Goal: Task Accomplishment & Management: Manage account settings

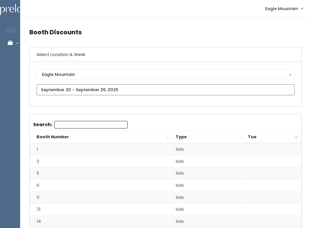
click at [143, 95] on input "text" at bounding box center [166, 89] width 258 height 11
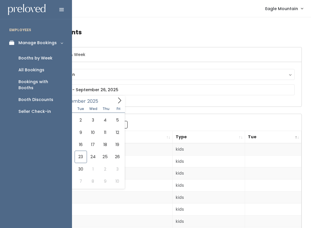
click at [46, 97] on div "Booth Discounts" at bounding box center [35, 100] width 35 height 6
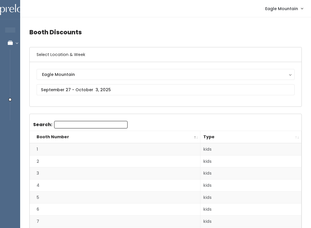
click at [15, 45] on link "Manage Bookings" at bounding box center [37, 42] width 75 height 13
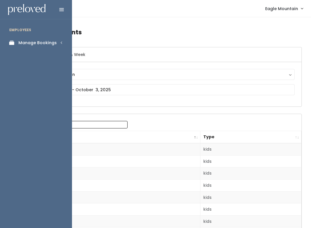
click at [59, 41] on link "Manage Bookings" at bounding box center [36, 42] width 72 height 13
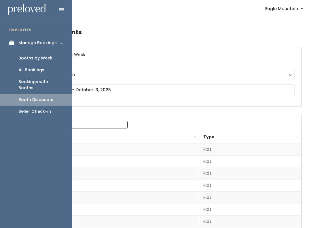
click at [50, 56] on div "Booths by Week" at bounding box center [35, 58] width 34 height 6
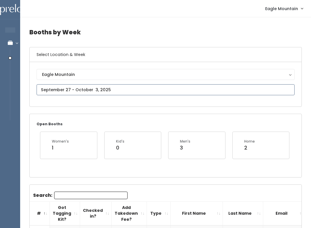
click at [248, 93] on input "text" at bounding box center [166, 89] width 258 height 11
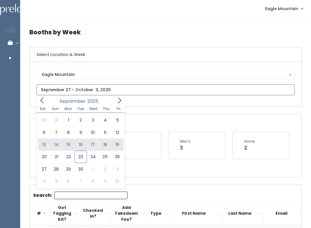
type input "September 13 to September 19"
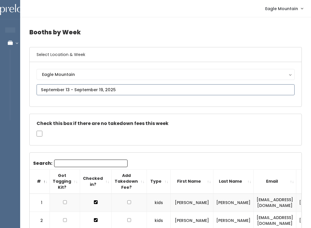
click at [217, 95] on input "text" at bounding box center [166, 89] width 258 height 11
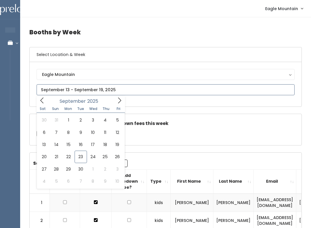
type input "September 20 to September 26"
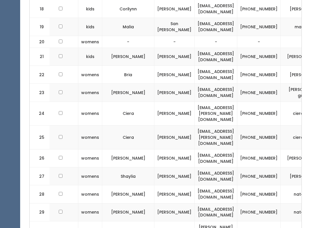
scroll to position [498, 0]
click at [237, 185] on td "[PHONE_NUMBER]" at bounding box center [259, 194] width 44 height 18
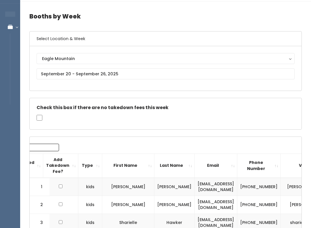
scroll to position [0, 0]
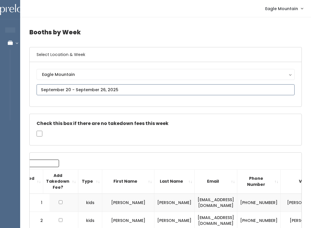
click at [118, 89] on input "text" at bounding box center [166, 89] width 258 height 11
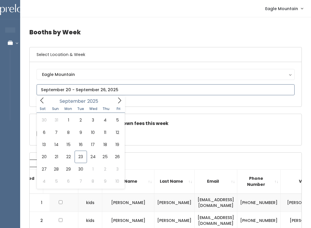
click at [233, 86] on input "text" at bounding box center [166, 89] width 258 height 11
type input "September 27 to October 3"
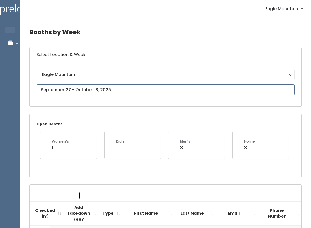
click at [148, 91] on input "text" at bounding box center [166, 89] width 258 height 11
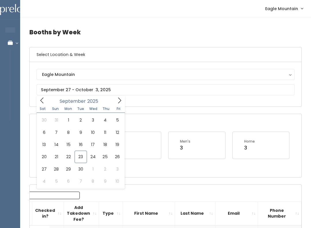
click at [237, 31] on h4 "Booths by Week" at bounding box center [165, 32] width 273 height 16
